Goal: Check status: Check status

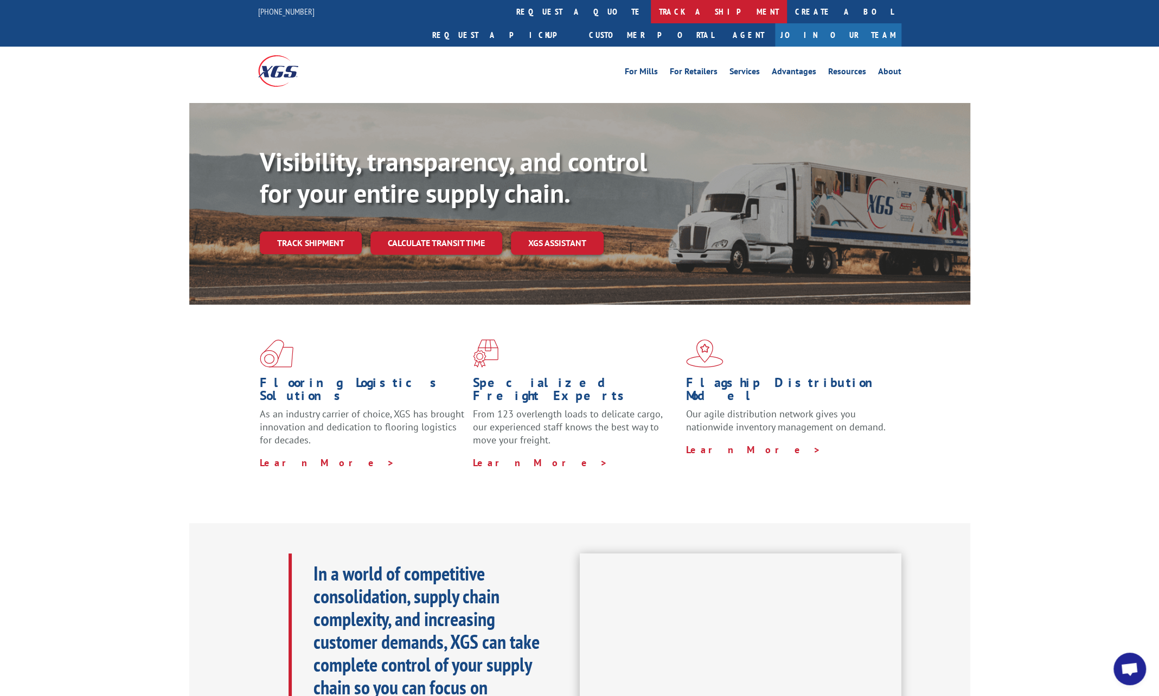
click at [651, 10] on link "track a shipment" at bounding box center [719, 11] width 136 height 23
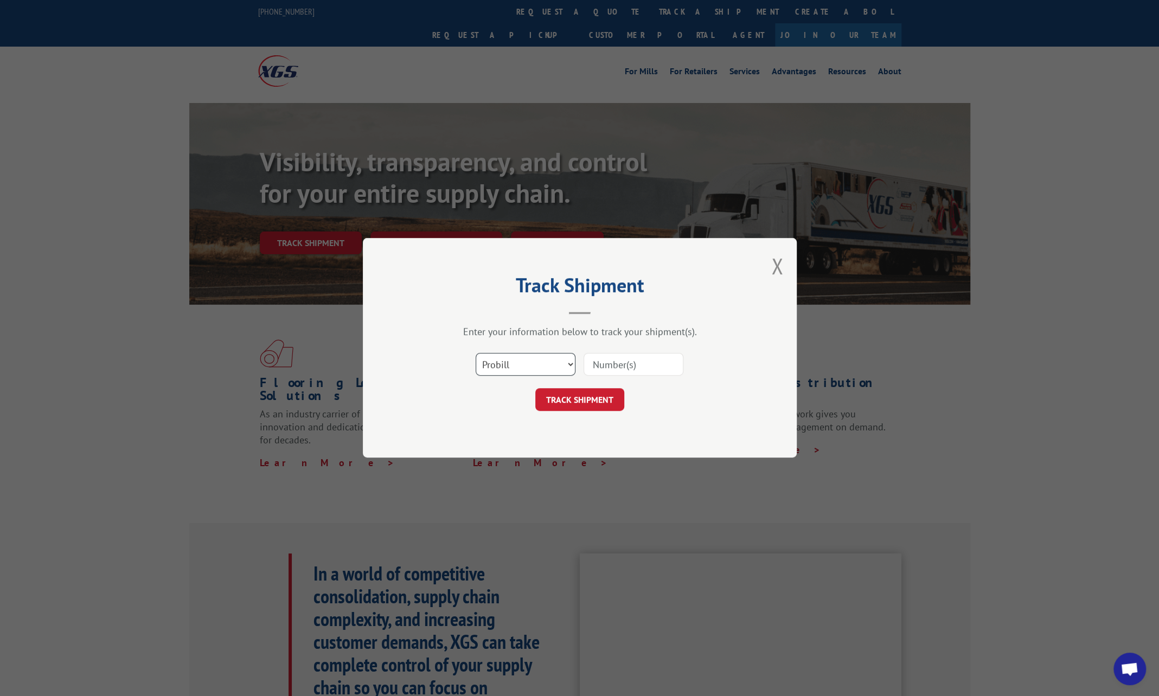
click at [535, 367] on select "Select category... Probill BOL PO" at bounding box center [526, 365] width 100 height 23
select select "bol"
click at [476, 354] on select "Select category... Probill BOL PO" at bounding box center [526, 365] width 100 height 23
click at [611, 360] on input at bounding box center [634, 365] width 100 height 23
paste input "37149"
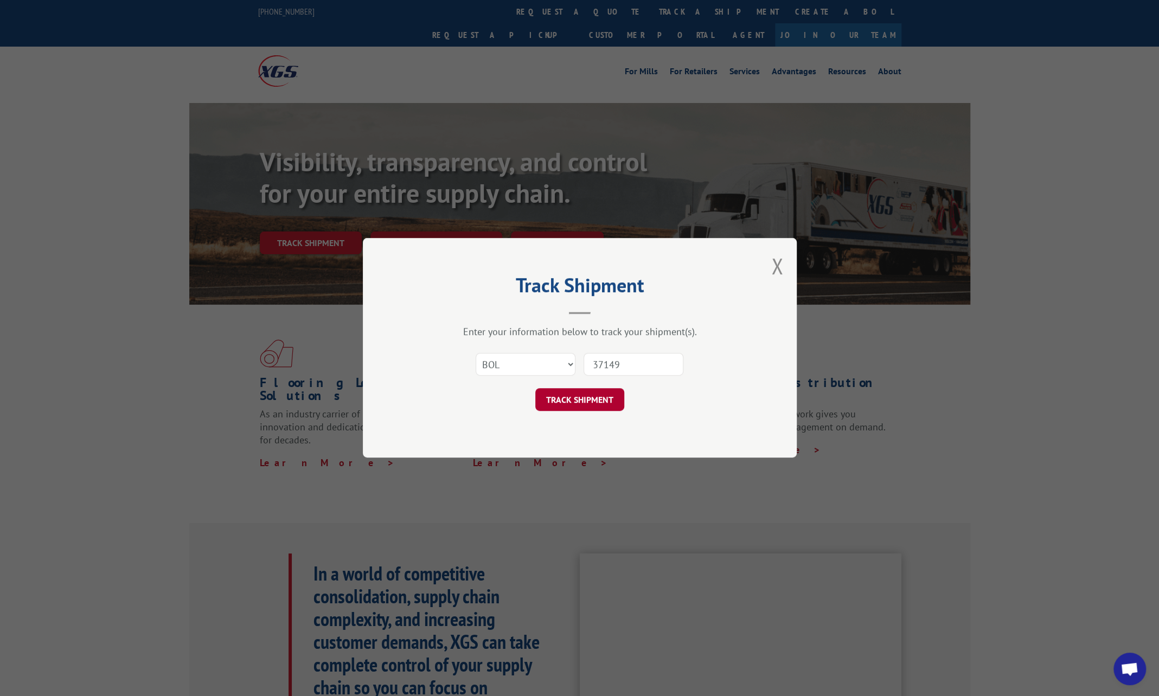
type input "37149"
click at [569, 397] on button "TRACK SHIPMENT" at bounding box center [579, 400] width 89 height 23
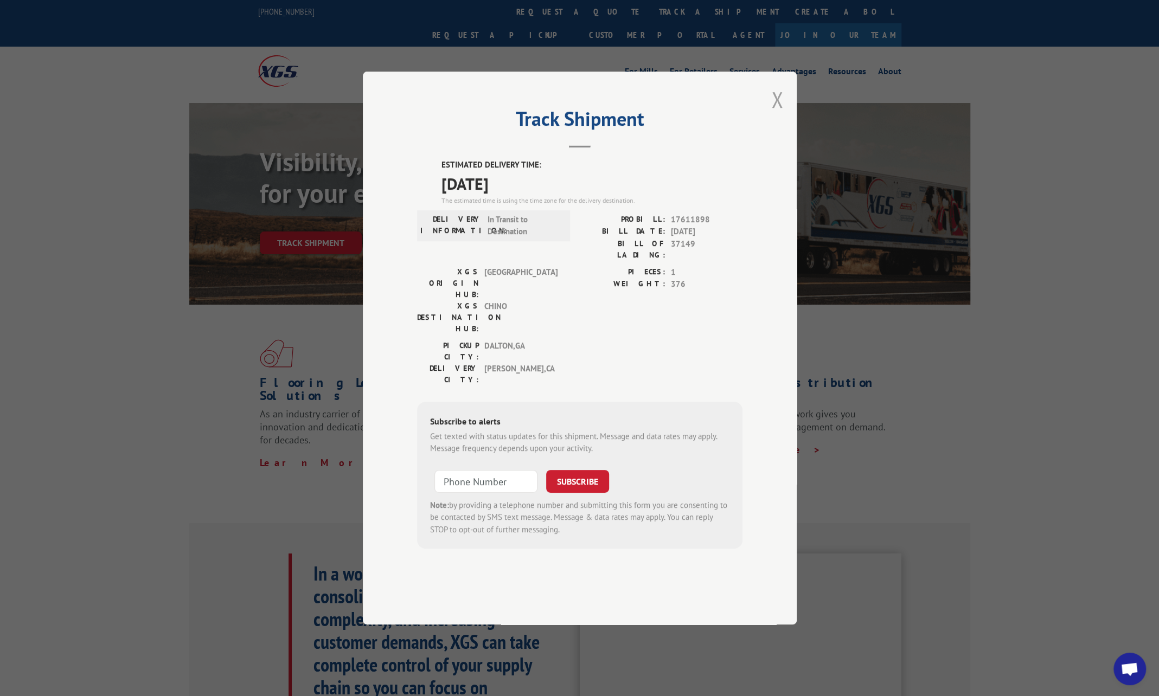
click at [779, 114] on button "Close modal" at bounding box center [777, 99] width 12 height 29
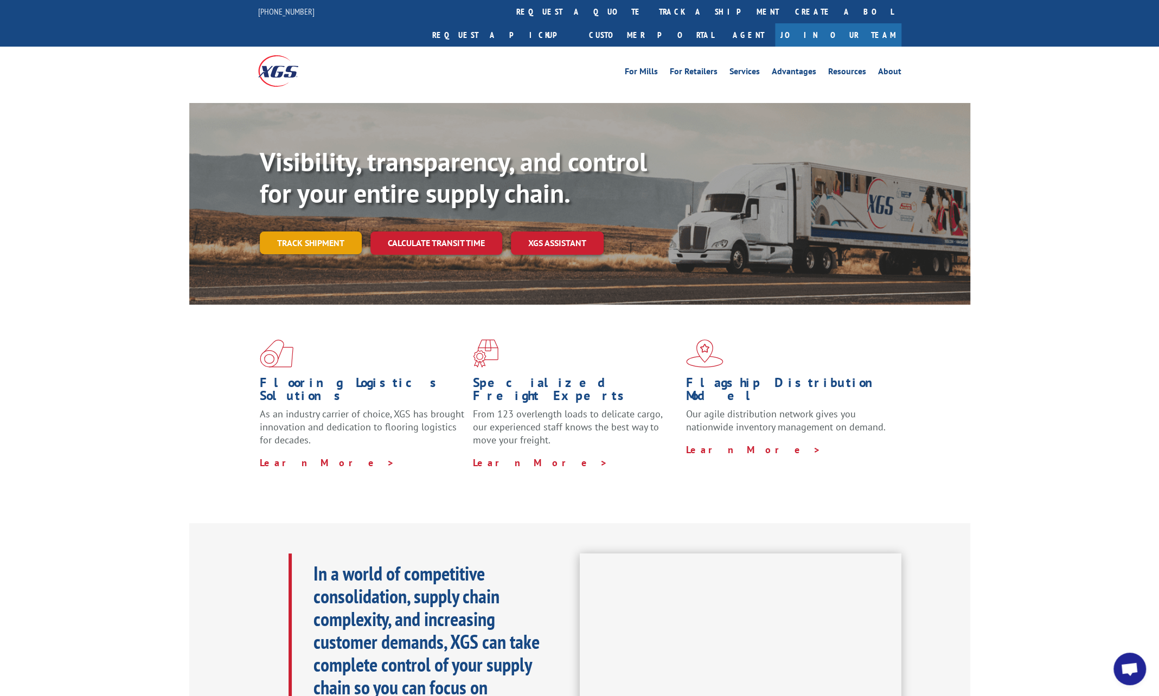
click at [332, 232] on link "Track shipment" at bounding box center [311, 243] width 102 height 23
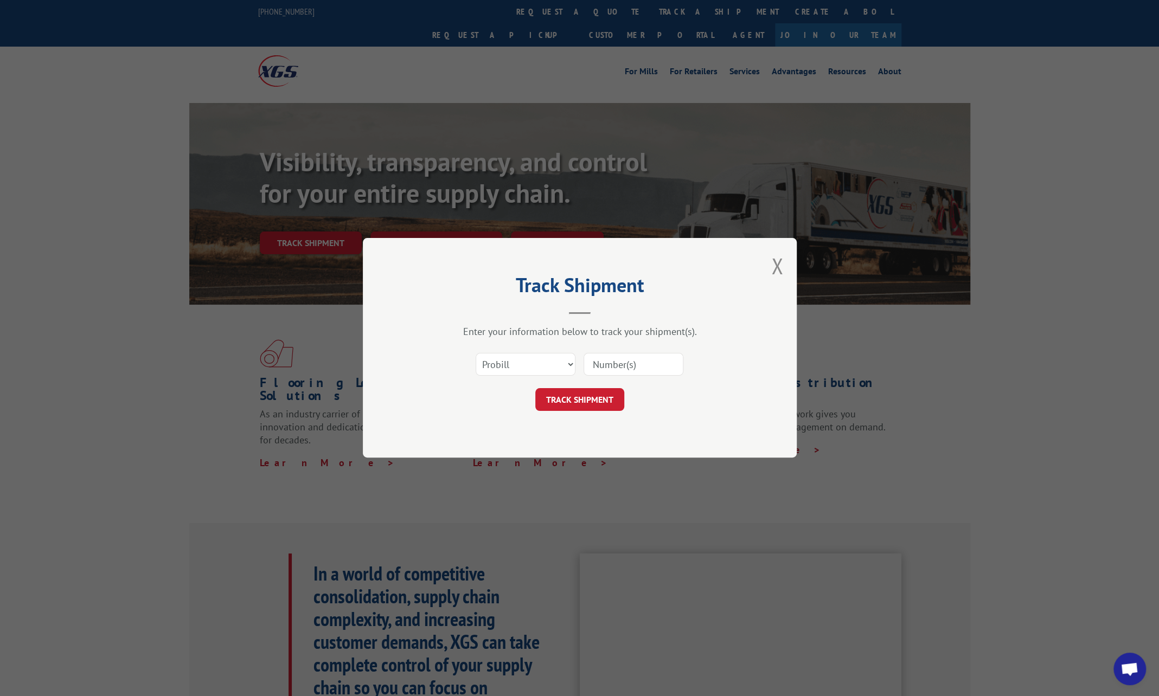
click at [628, 366] on input at bounding box center [634, 365] width 100 height 23
paste input "17602548"
type input "17602548"
click at [568, 401] on button "TRACK SHIPMENT" at bounding box center [579, 400] width 89 height 23
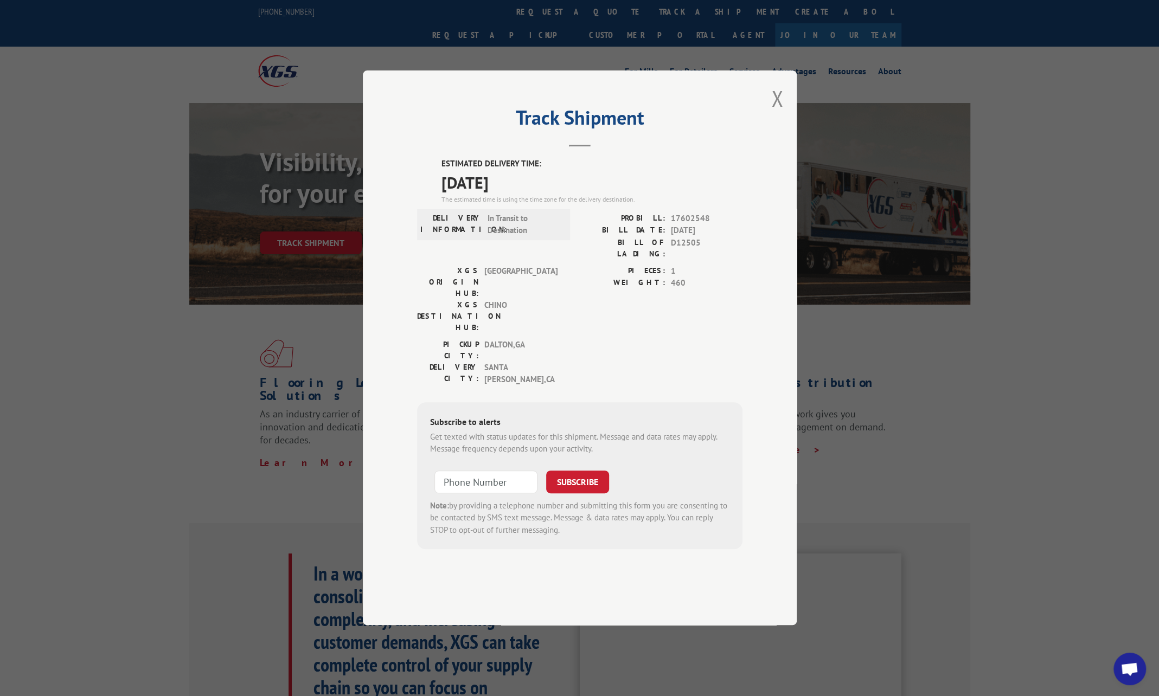
click at [655, 238] on label "BILL DATE:" at bounding box center [623, 231] width 86 height 12
click at [495, 237] on span "In Transit to Destination" at bounding box center [523, 225] width 73 height 24
click at [671, 238] on span "[DATE]" at bounding box center [707, 231] width 72 height 12
click at [779, 113] on button "Close modal" at bounding box center [777, 98] width 12 height 29
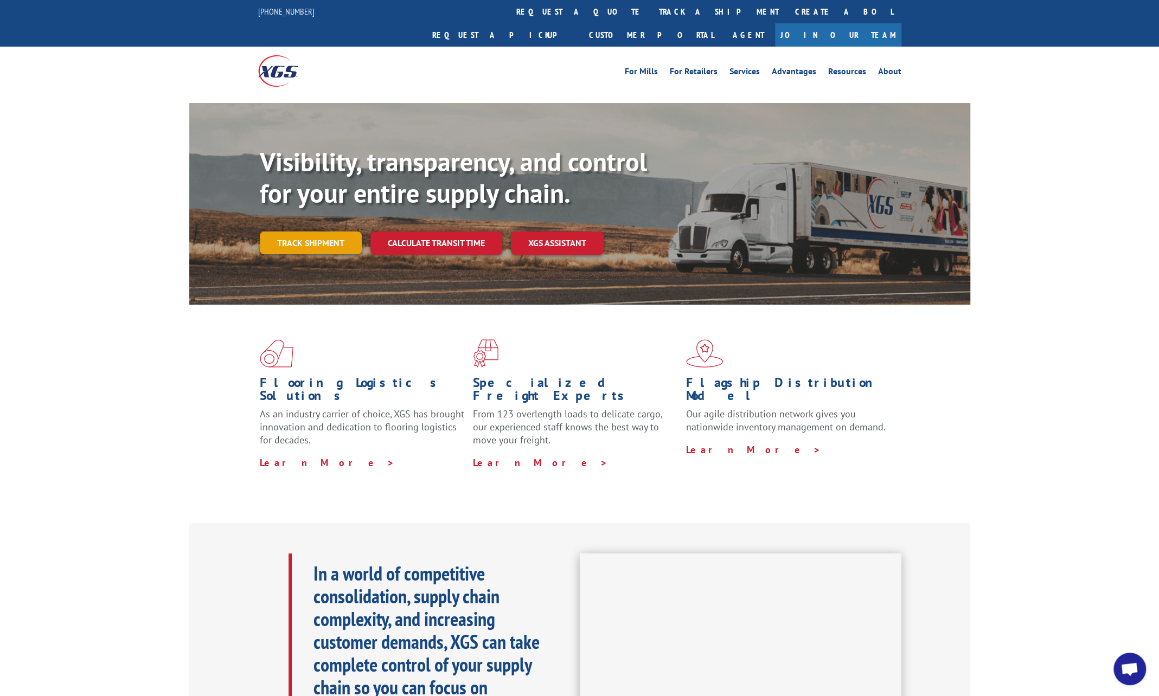
click at [309, 232] on link "Track shipment" at bounding box center [311, 243] width 102 height 23
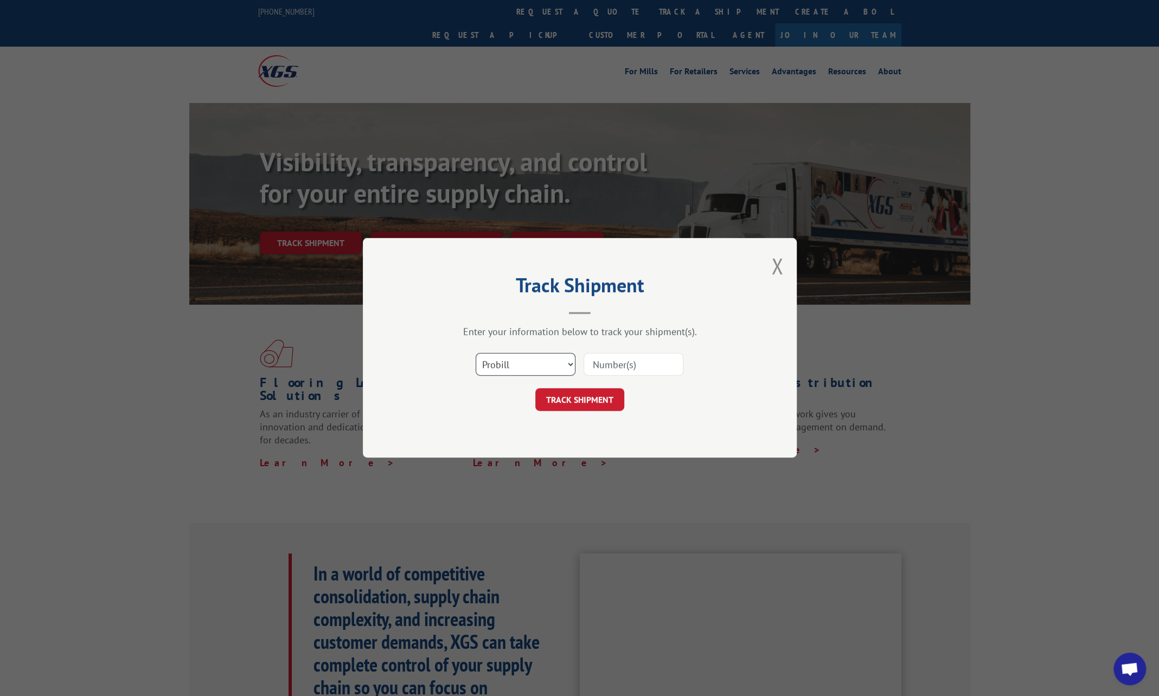
click at [567, 368] on select "Select category... Probill BOL PO" at bounding box center [526, 365] width 100 height 23
click at [476, 354] on select "Select category... Probill BOL PO" at bounding box center [526, 365] width 100 height 23
click at [620, 363] on input at bounding box center [634, 365] width 100 height 23
click at [534, 362] on select "Select category... Probill BOL PO" at bounding box center [526, 365] width 100 height 23
select select "probill"
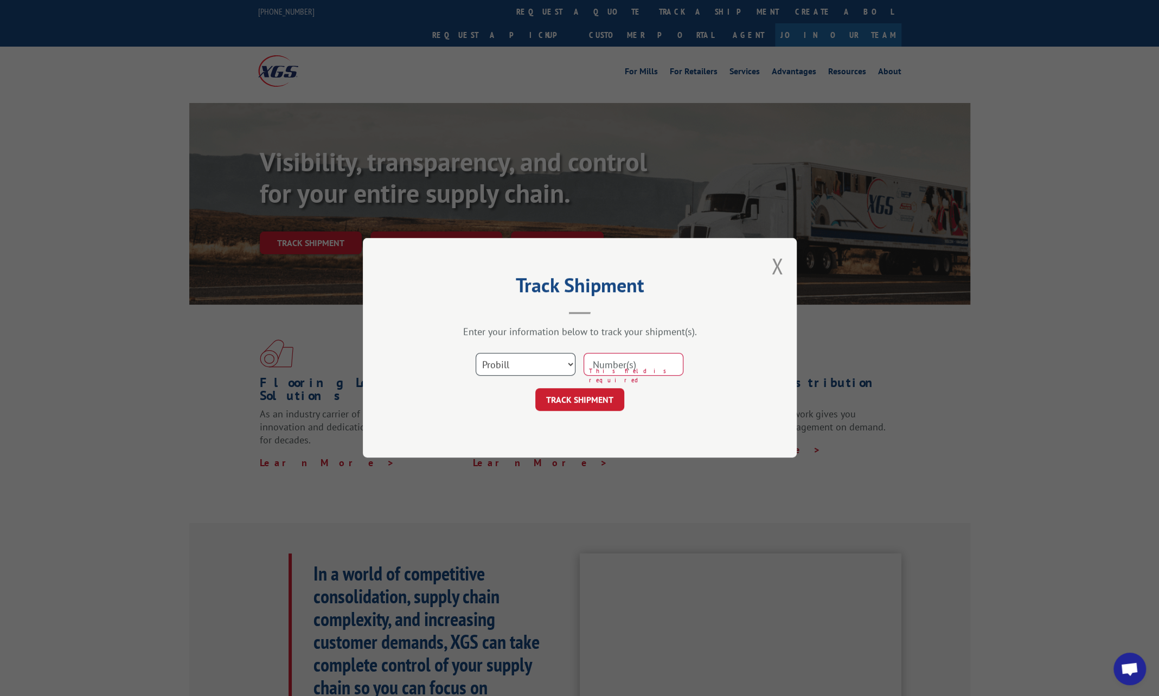
click at [476, 354] on select "Select category... Probill BOL PO" at bounding box center [526, 365] width 100 height 23
click at [646, 373] on input at bounding box center [634, 365] width 100 height 23
paste input "17595691"
type input "17595691"
click at [587, 395] on button "TRACK SHIPMENT" at bounding box center [579, 400] width 89 height 23
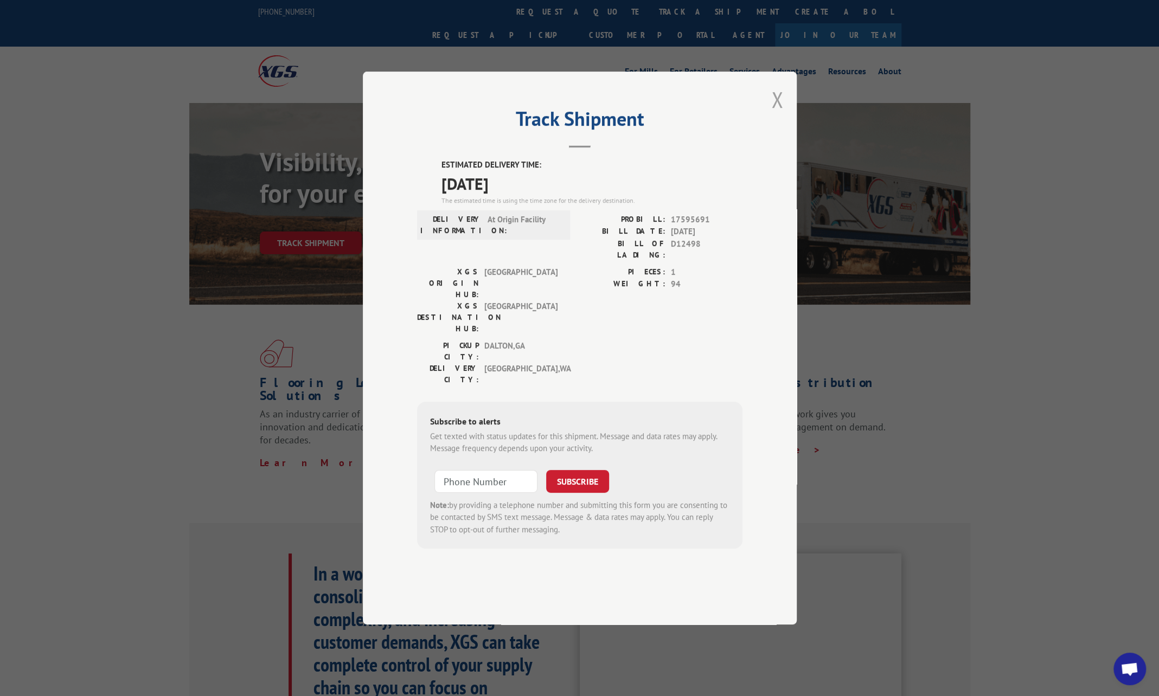
click at [778, 114] on button "Close modal" at bounding box center [777, 99] width 12 height 29
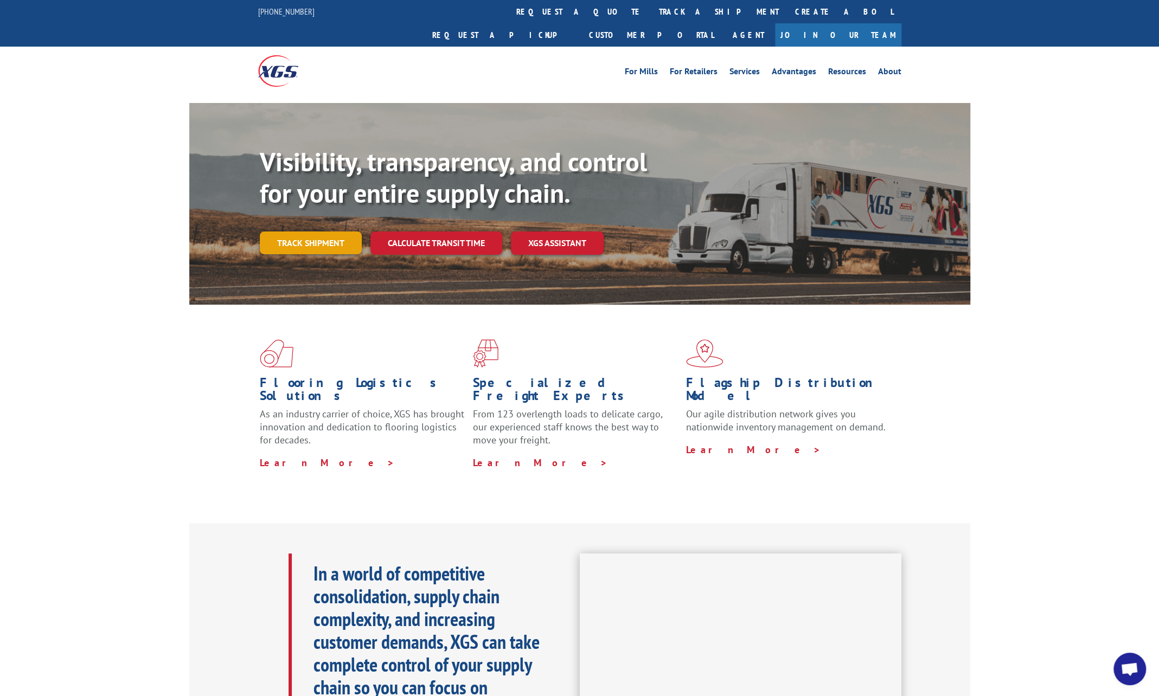
click at [311, 232] on link "Track shipment" at bounding box center [311, 243] width 102 height 23
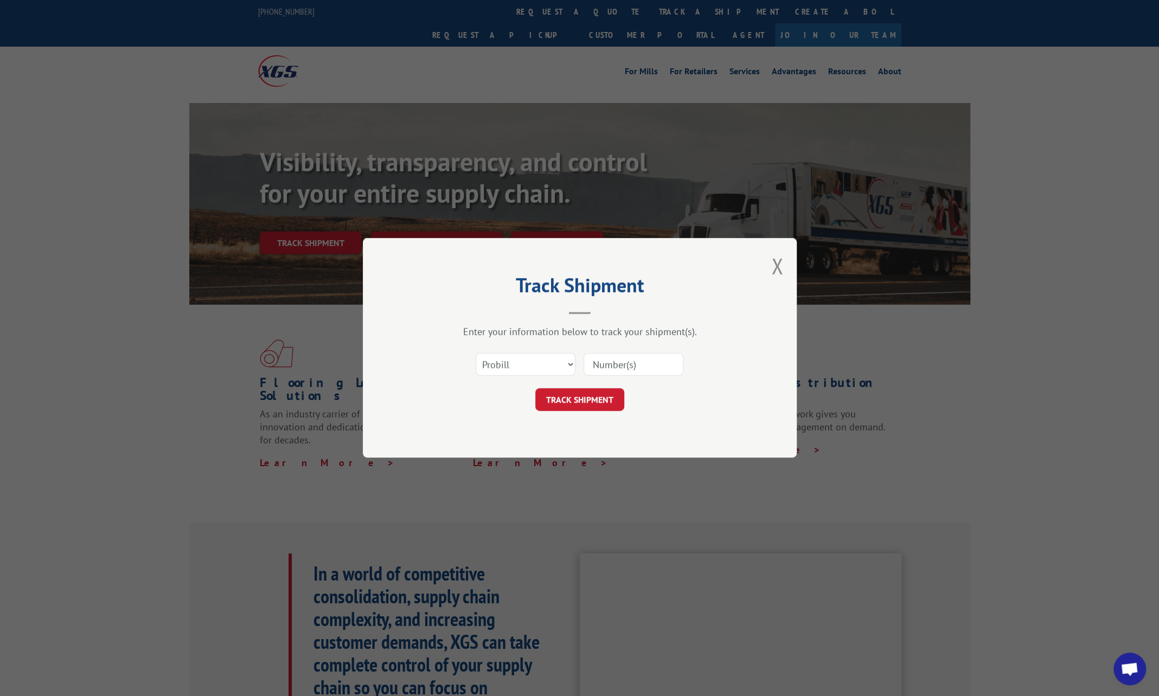
click at [638, 361] on input at bounding box center [634, 365] width 100 height 23
paste input "17606312"
type input "17606312"
click at [565, 400] on button "TRACK SHIPMENT" at bounding box center [579, 400] width 89 height 23
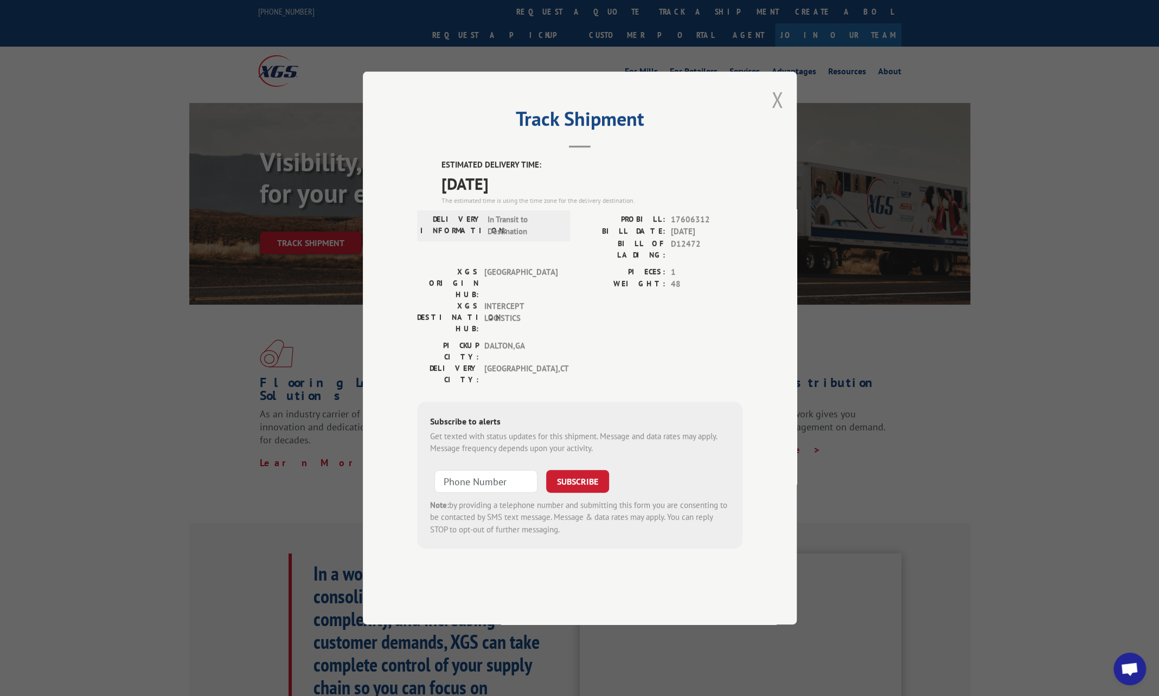
click at [781, 114] on button "Close modal" at bounding box center [777, 99] width 12 height 29
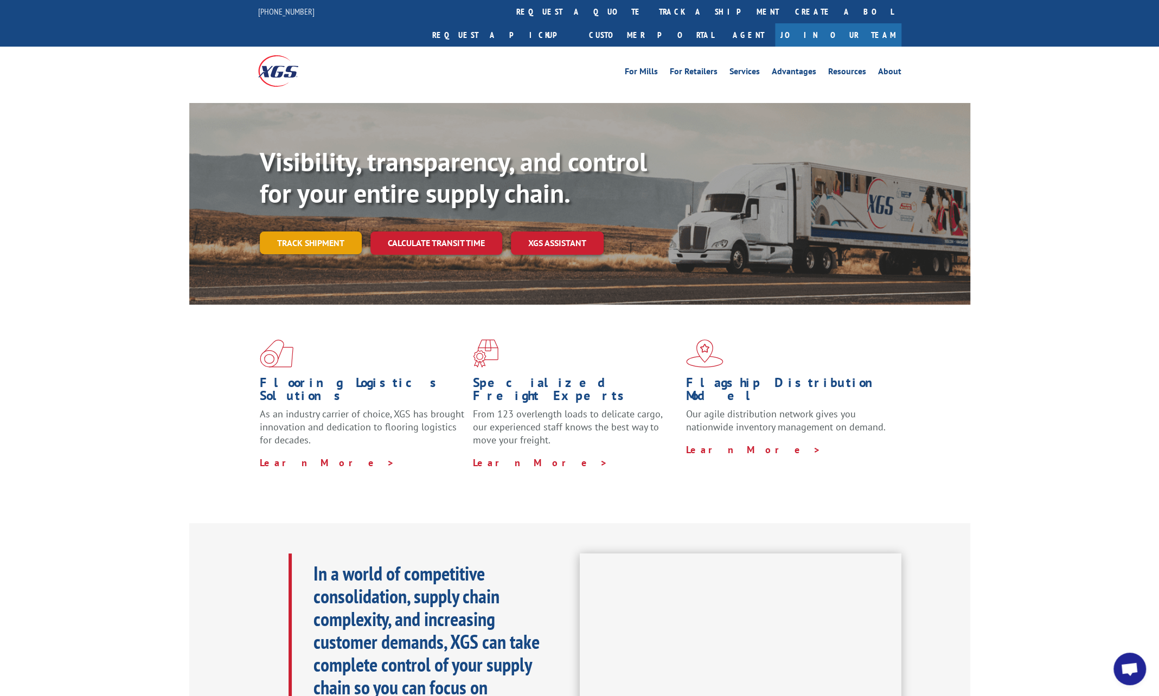
click at [315, 232] on link "Track shipment" at bounding box center [311, 243] width 102 height 23
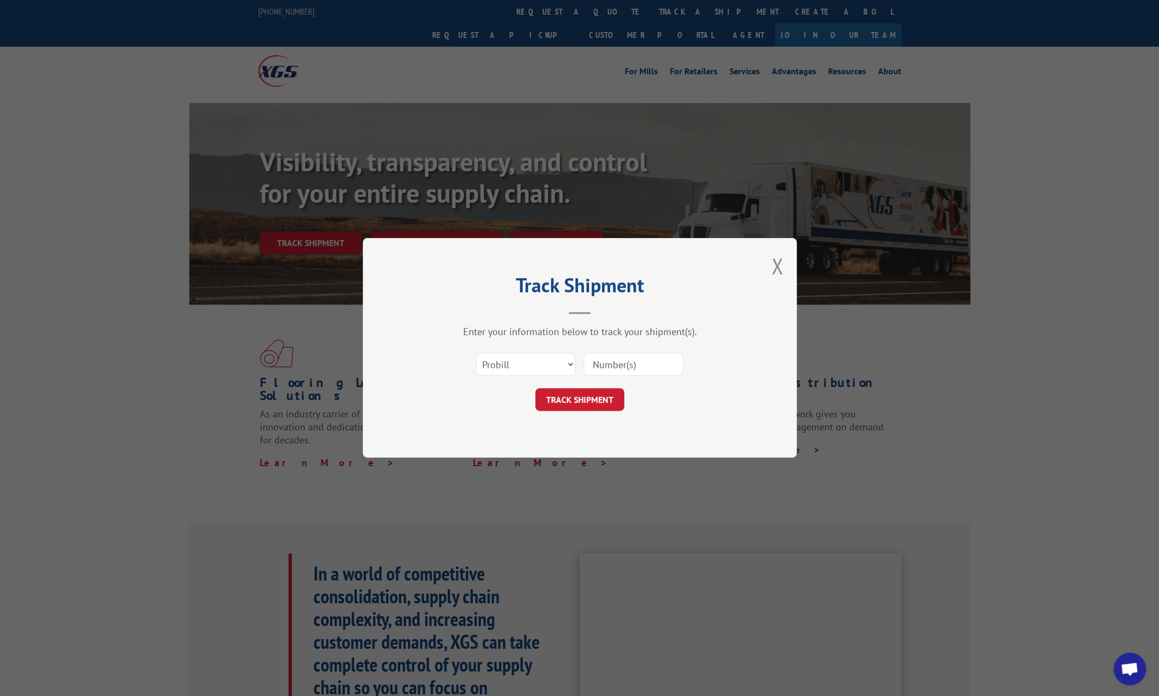
click at [609, 368] on input at bounding box center [634, 365] width 100 height 23
paste input "1043509"
type input "1043509"
click at [565, 398] on button "TRACK SHIPMENT" at bounding box center [579, 400] width 89 height 23
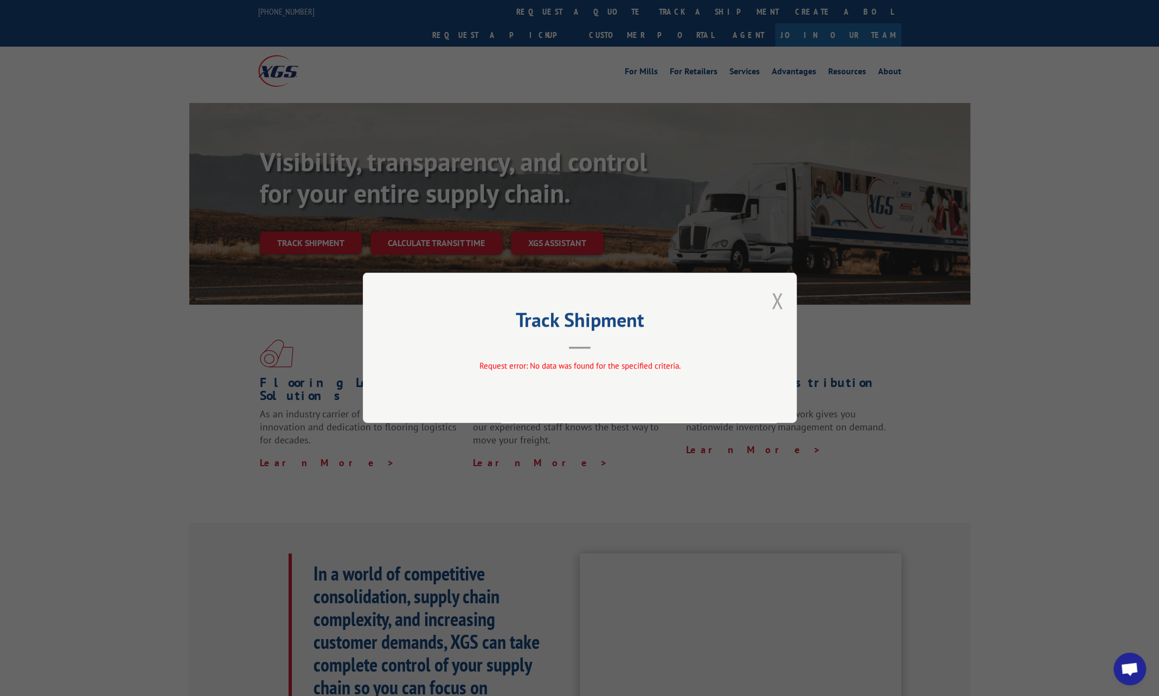
click at [780, 297] on button "Close modal" at bounding box center [777, 300] width 12 height 29
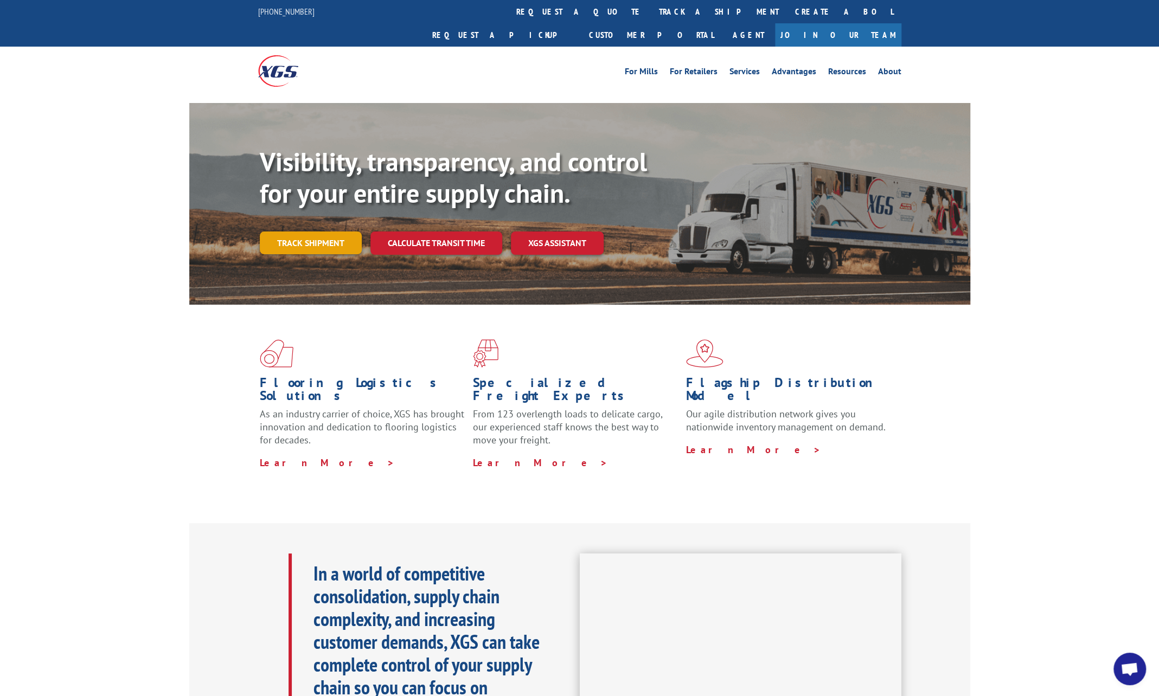
click at [303, 232] on link "Track shipment" at bounding box center [311, 243] width 102 height 23
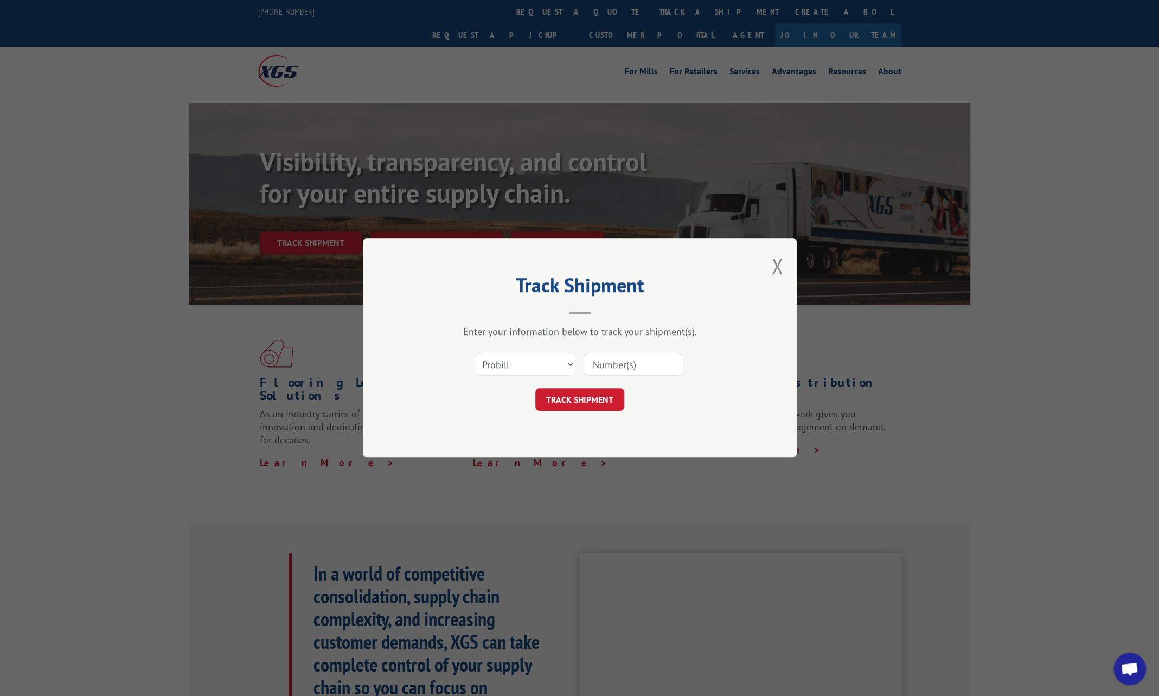
click at [625, 364] on input at bounding box center [634, 365] width 100 height 23
paste input "17595684"
type input "17595684"
click at [574, 400] on button "TRACK SHIPMENT" at bounding box center [579, 400] width 89 height 23
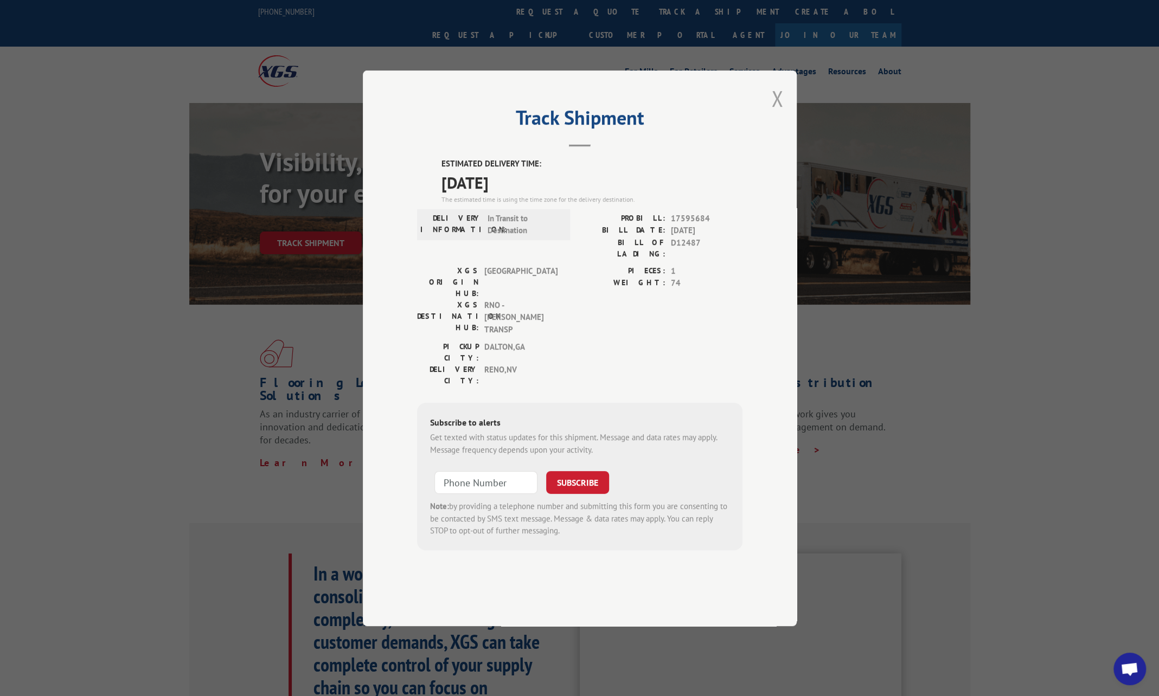
click at [777, 113] on button "Close modal" at bounding box center [777, 98] width 12 height 29
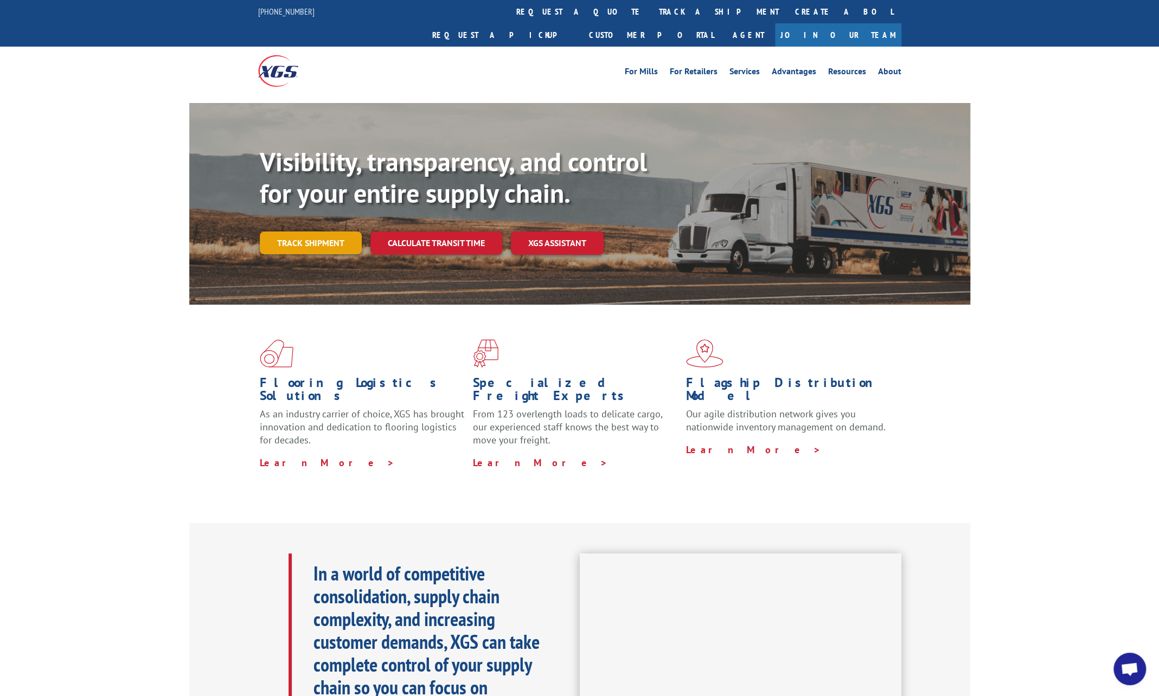
click at [309, 232] on link "Track shipment" at bounding box center [311, 243] width 102 height 23
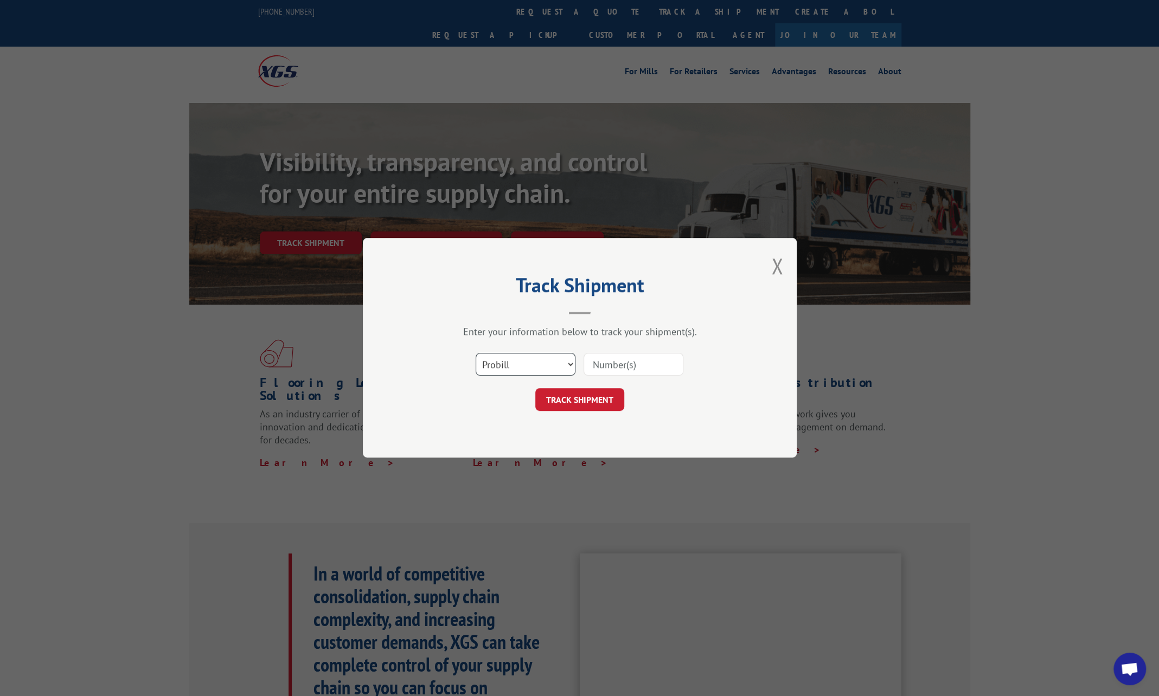
click at [565, 362] on select "Select category... Probill BOL PO" at bounding box center [526, 365] width 100 height 23
select select "bol"
click at [476, 354] on select "Select category... Probill BOL PO" at bounding box center [526, 365] width 100 height 23
click at [636, 367] on input at bounding box center [634, 365] width 100 height 23
paste input "1010601"
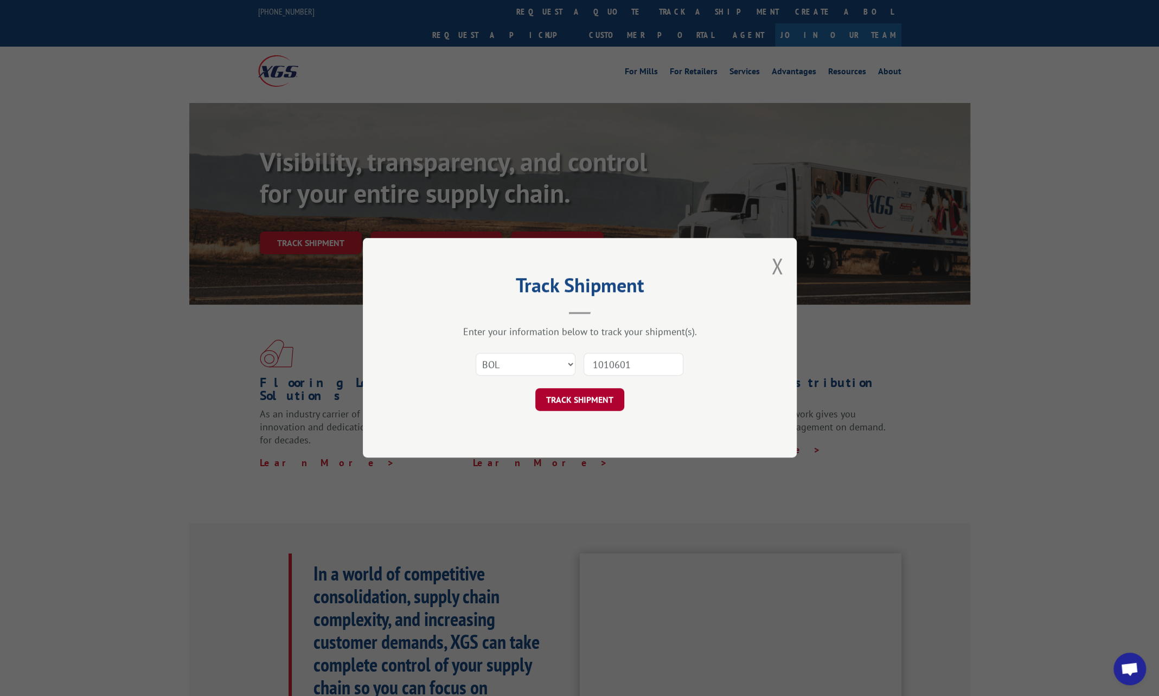
type input "1010601"
click at [573, 402] on button "TRACK SHIPMENT" at bounding box center [579, 400] width 89 height 23
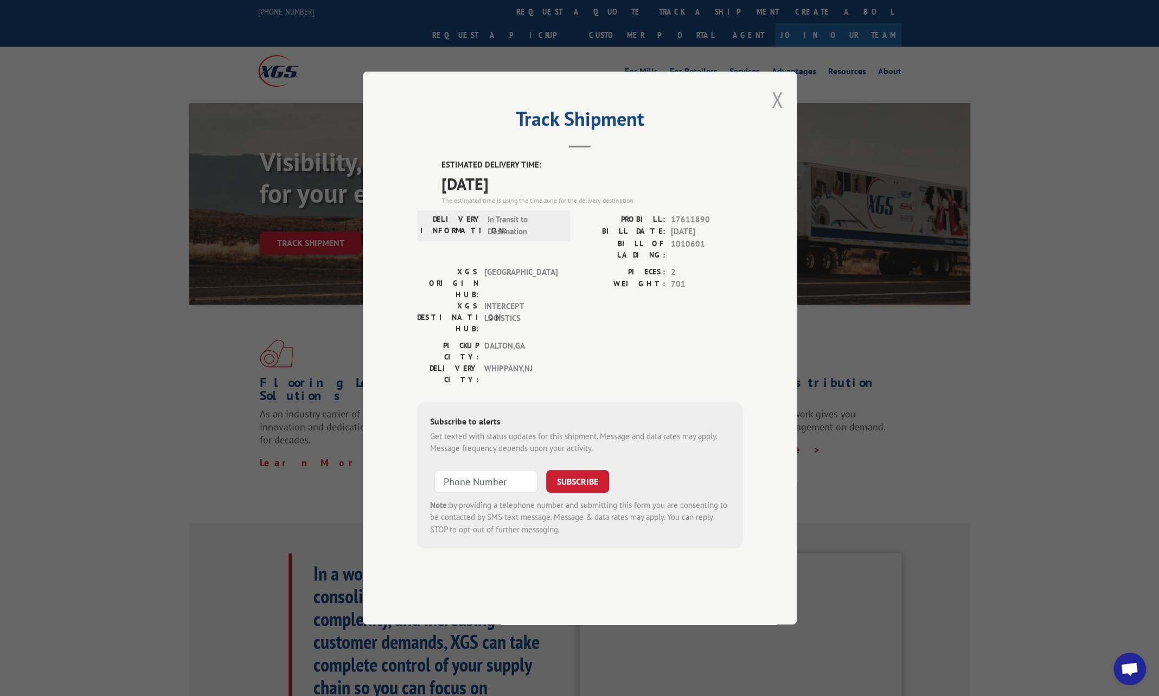
click at [776, 114] on button "Close modal" at bounding box center [777, 99] width 12 height 29
